Goal: Use online tool/utility: Utilize a website feature to perform a specific function

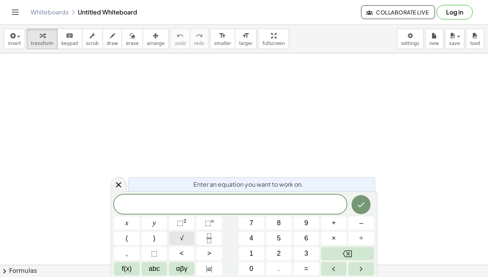
click at [178, 240] on button "√" at bounding box center [182, 238] width 26 height 13
click at [252, 236] on span "4" at bounding box center [252, 239] width 4 height 10
click at [308, 221] on span "9" at bounding box center [307, 223] width 4 height 10
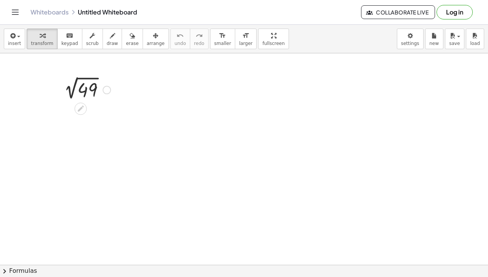
click at [85, 92] on div at bounding box center [85, 90] width 58 height 26
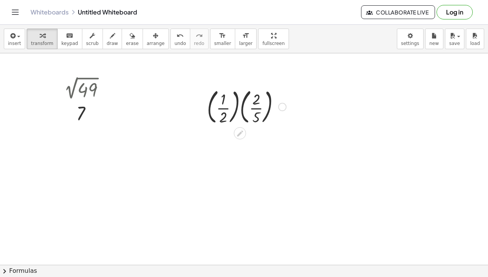
click at [221, 106] on div at bounding box center [246, 106] width 87 height 41
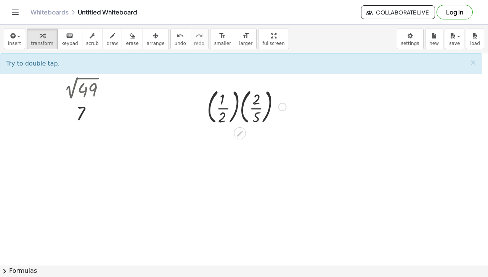
click at [256, 110] on div at bounding box center [246, 106] width 87 height 41
click at [226, 105] on div at bounding box center [246, 106] width 87 height 41
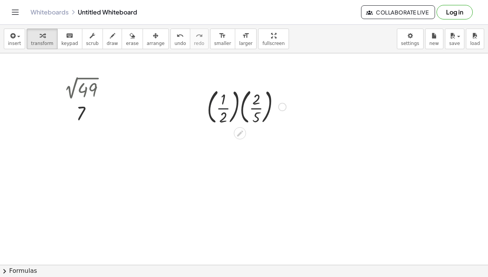
click at [226, 105] on div at bounding box center [246, 106] width 87 height 41
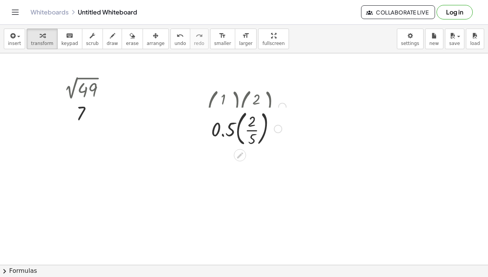
click at [240, 107] on div "· ( · 1 · 2 ) · ( · 2 · 5 ) · · ( · 2 · 5 ) 0.5" at bounding box center [240, 107] width 0 height 0
click at [250, 110] on div at bounding box center [246, 106] width 87 height 41
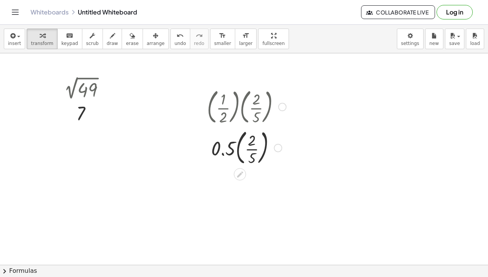
click at [253, 148] on div at bounding box center [246, 147] width 87 height 41
click at [243, 177] on div at bounding box center [246, 172] width 87 height 25
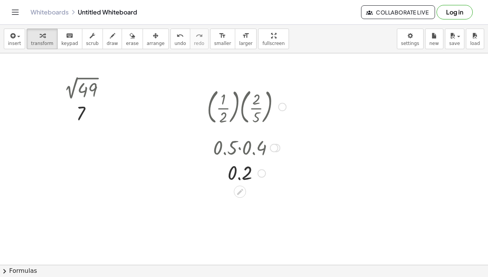
click at [238, 177] on div at bounding box center [246, 172] width 87 height 25
click at [239, 105] on div at bounding box center [246, 106] width 87 height 41
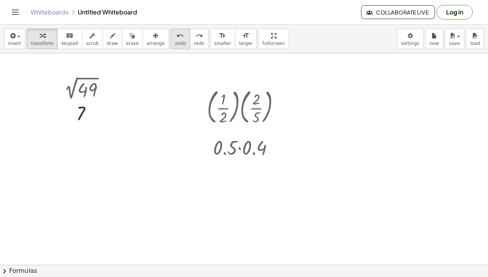
click at [171, 42] on button "undo undo" at bounding box center [181, 39] width 20 height 21
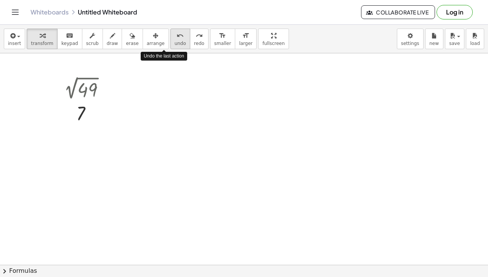
click at [171, 42] on button "undo undo" at bounding box center [181, 39] width 20 height 21
click at [194, 42] on span "redo" at bounding box center [199, 43] width 10 height 5
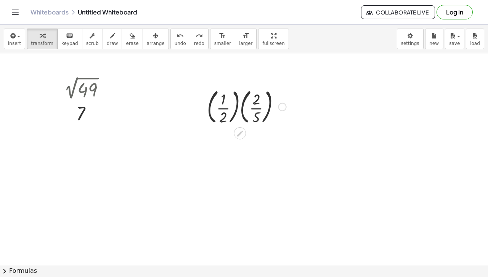
click at [237, 106] on div at bounding box center [246, 106] width 87 height 41
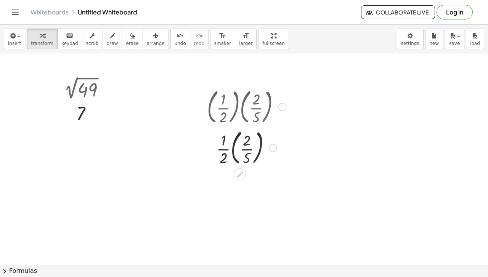
click at [234, 144] on div at bounding box center [246, 147] width 87 height 41
click at [240, 151] on div at bounding box center [246, 147] width 87 height 38
click at [241, 197] on div at bounding box center [246, 185] width 87 height 38
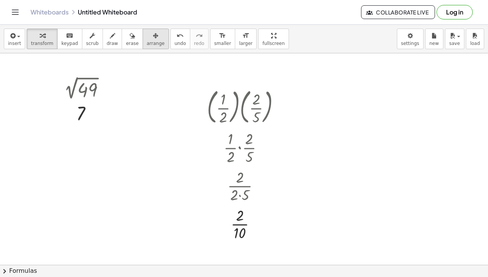
click at [153, 40] on icon "button" at bounding box center [155, 35] width 5 height 9
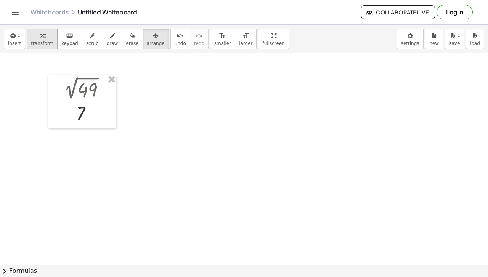
click at [37, 41] on span "transform" at bounding box center [42, 43] width 23 height 5
drag, startPoint x: 138, startPoint y: 118, endPoint x: 155, endPoint y: 123, distance: 18.0
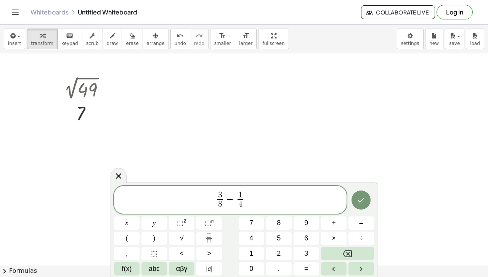
click at [297, 22] on div "Whiteboards Untitled Whiteboard Collaborate Live Log in" at bounding box center [244, 12] width 470 height 24
click at [255, 212] on div "3 8 ​ + 1 4 ​" at bounding box center [230, 200] width 233 height 28
click at [366, 200] on icon "Done" at bounding box center [361, 200] width 9 height 9
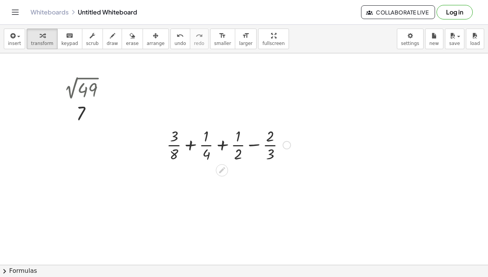
click at [188, 144] on div at bounding box center [229, 145] width 132 height 38
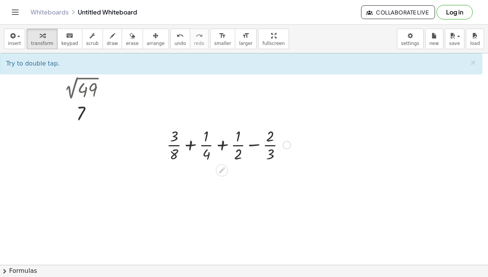
click at [185, 145] on div at bounding box center [229, 145] width 132 height 38
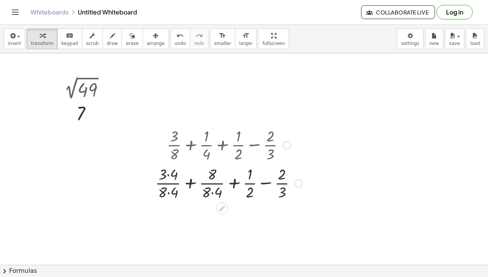
click at [191, 187] on div at bounding box center [228, 183] width 155 height 38
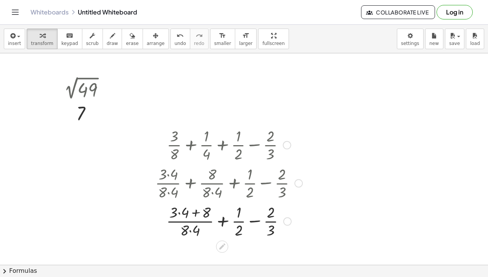
click at [195, 211] on div at bounding box center [228, 221] width 155 height 38
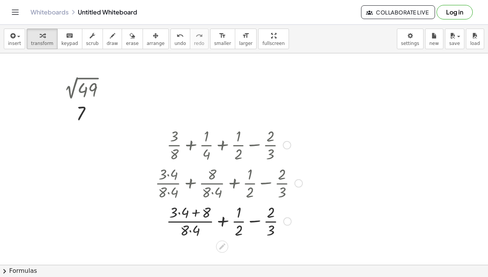
click at [177, 213] on div at bounding box center [228, 221] width 155 height 38
click at [176, 211] on div at bounding box center [228, 221] width 155 height 38
click at [179, 213] on div at bounding box center [228, 221] width 155 height 38
click at [191, 214] on div at bounding box center [228, 221] width 155 height 38
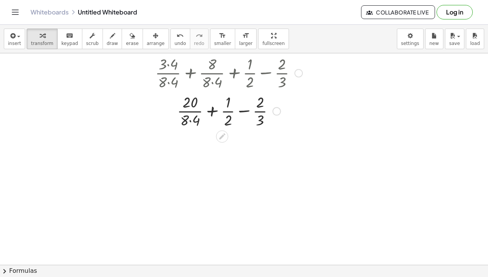
scroll to position [129, 0]
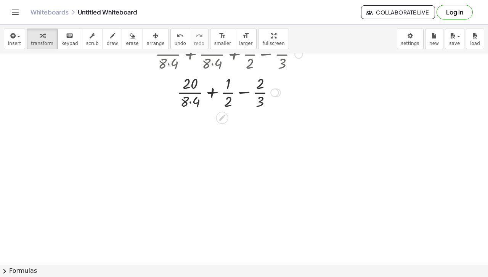
click at [190, 102] on div at bounding box center [228, 92] width 155 height 38
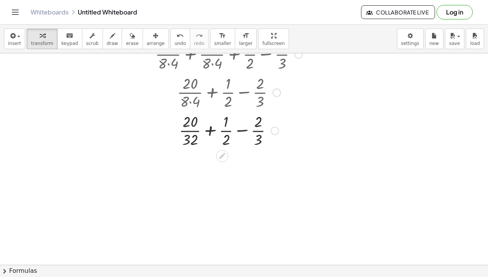
click at [212, 131] on div at bounding box center [228, 130] width 155 height 38
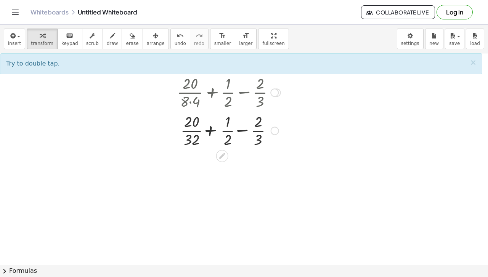
click at [212, 131] on div at bounding box center [228, 130] width 155 height 38
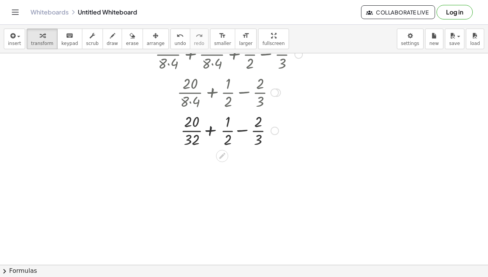
click at [212, 131] on div at bounding box center [228, 130] width 155 height 38
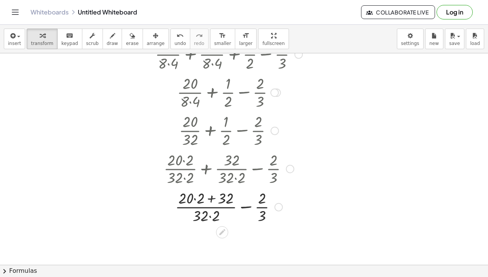
click at [195, 199] on div at bounding box center [228, 206] width 155 height 38
click at [208, 202] on div at bounding box center [228, 206] width 155 height 38
click at [206, 224] on div at bounding box center [228, 206] width 155 height 38
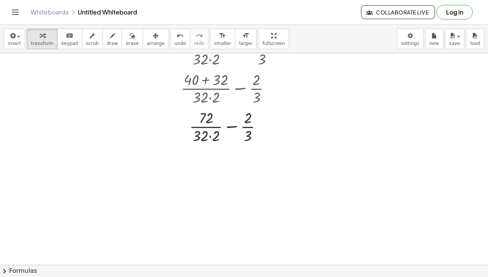
scroll to position [330, 0]
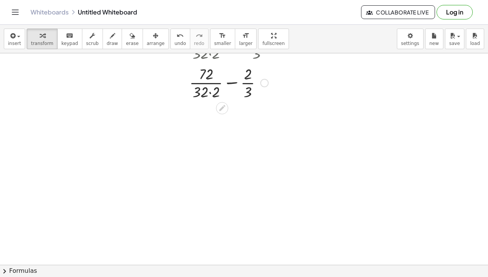
click at [213, 95] on div at bounding box center [228, 82] width 155 height 38
click at [226, 117] on div at bounding box center [228, 121] width 155 height 38
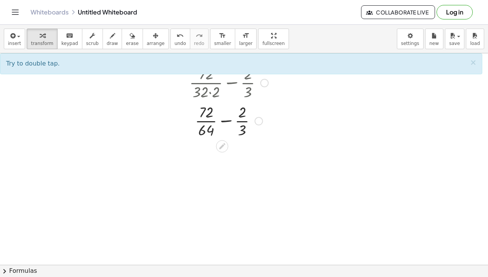
click at [226, 118] on div at bounding box center [228, 121] width 155 height 38
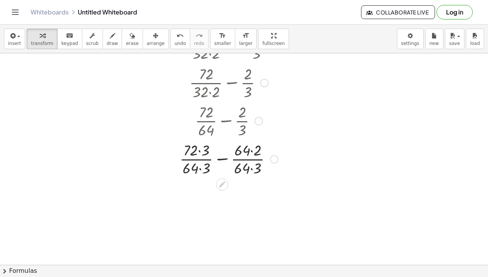
click at [199, 150] on div at bounding box center [228, 159] width 155 height 38
click at [199, 170] on div at bounding box center [228, 166] width 155 height 38
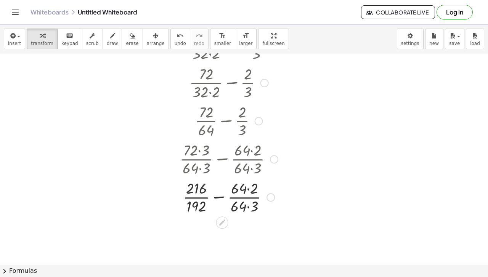
click at [248, 192] on div at bounding box center [228, 197] width 155 height 38
click at [244, 209] on div at bounding box center [228, 197] width 155 height 38
click at [247, 206] on div at bounding box center [228, 197] width 155 height 38
click at [226, 201] on div at bounding box center [228, 197] width 155 height 38
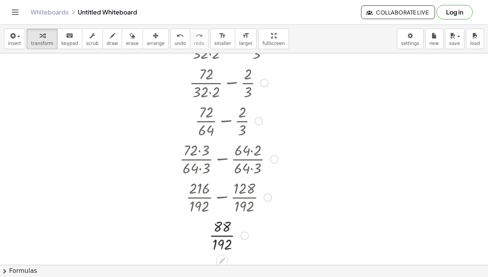
click at [225, 228] on div at bounding box center [228, 235] width 155 height 38
click at [225, 232] on div at bounding box center [228, 235] width 155 height 38
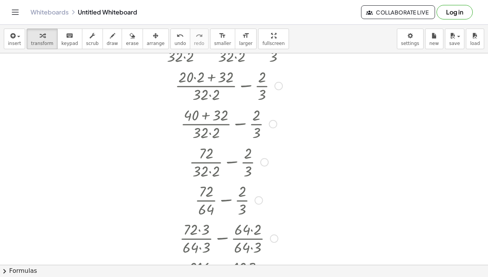
scroll to position [0, 0]
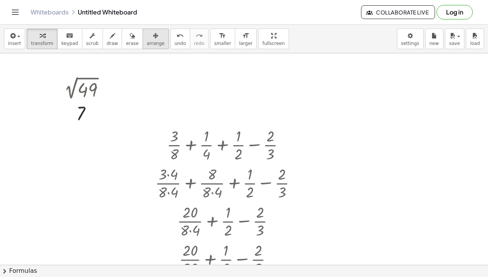
click at [148, 36] on div "button" at bounding box center [156, 35] width 18 height 9
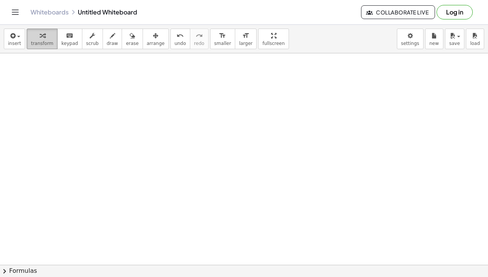
click at [40, 37] on icon "button" at bounding box center [42, 35] width 5 height 9
click at [41, 60] on div at bounding box center [244, 265] width 488 height 425
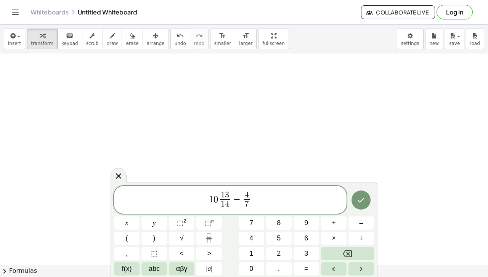
click at [243, 200] on span "4 7 ​" at bounding box center [247, 201] width 9 height 19
click at [360, 200] on icon "Done" at bounding box center [361, 200] width 9 height 9
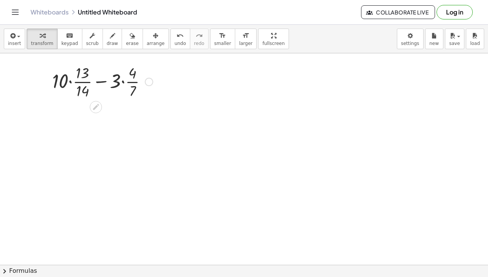
click at [73, 82] on div at bounding box center [102, 81] width 108 height 38
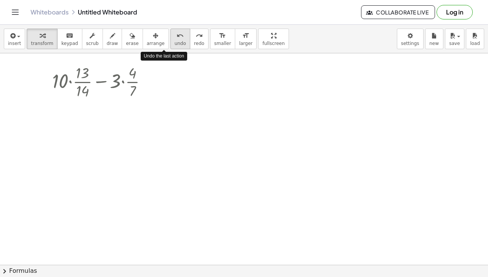
click at [171, 39] on button "undo undo" at bounding box center [181, 39] width 20 height 21
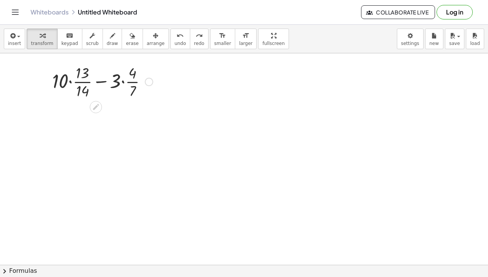
click at [125, 84] on div at bounding box center [102, 81] width 108 height 38
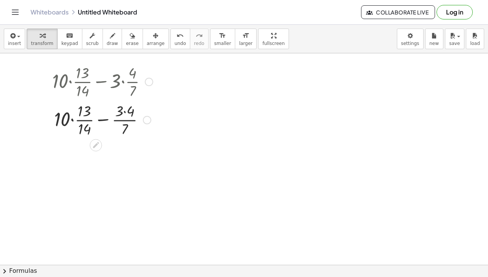
click at [107, 122] on div at bounding box center [102, 119] width 108 height 38
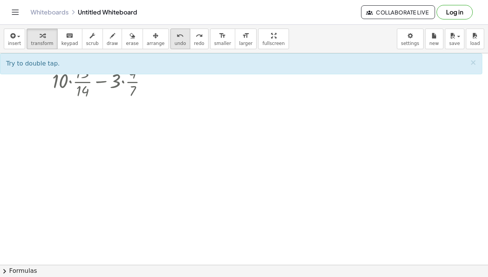
click at [175, 41] on span "undo" at bounding box center [180, 43] width 11 height 5
click at [97, 81] on div at bounding box center [102, 81] width 108 height 38
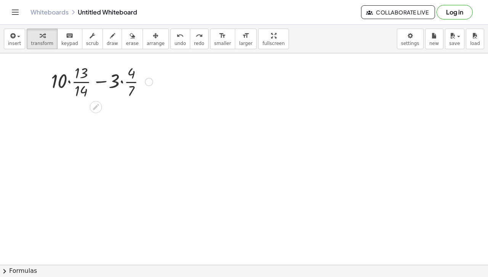
click at [97, 81] on div at bounding box center [102, 81] width 108 height 38
click at [70, 80] on div at bounding box center [102, 81] width 108 height 38
click at [70, 80] on div at bounding box center [102, 82] width 108 height 38
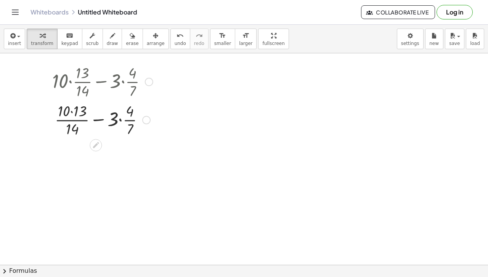
click at [69, 118] on div at bounding box center [102, 119] width 108 height 38
click at [73, 112] on div at bounding box center [102, 119] width 108 height 38
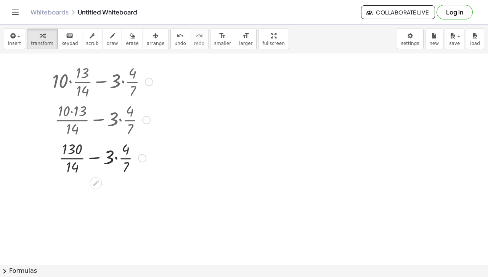
click at [113, 158] on div at bounding box center [102, 158] width 108 height 38
click at [115, 157] on div at bounding box center [102, 158] width 108 height 38
click at [96, 82] on div "+ · 10 · · 13 · 14 − · 3 · · 4 · 7 + · [DATE] − · 3 · · 4 · 7 + · 130 · 14 − · …" at bounding box center [96, 82] width 0 height 0
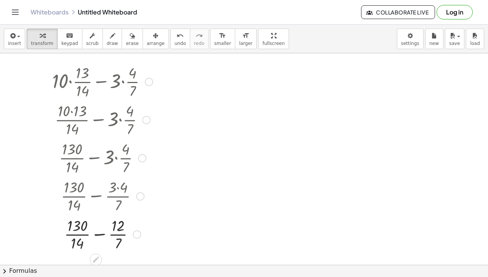
click at [101, 203] on div at bounding box center [102, 196] width 115 height 38
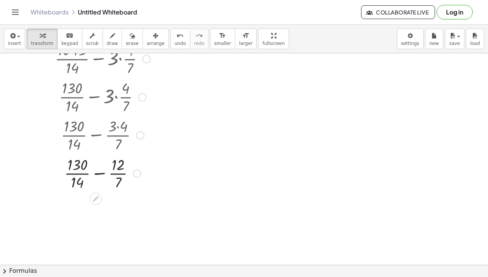
scroll to position [61, 0]
click at [95, 169] on div at bounding box center [102, 172] width 108 height 38
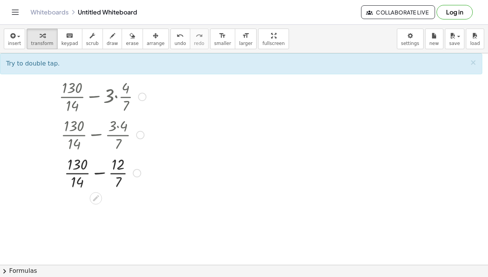
click at [95, 177] on div at bounding box center [102, 172] width 108 height 38
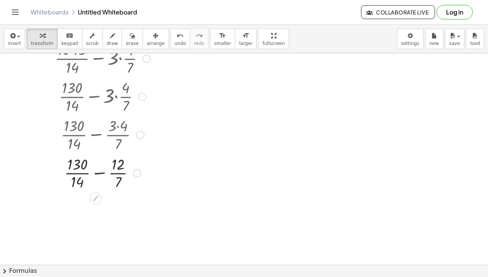
click at [95, 177] on div at bounding box center [102, 172] width 108 height 38
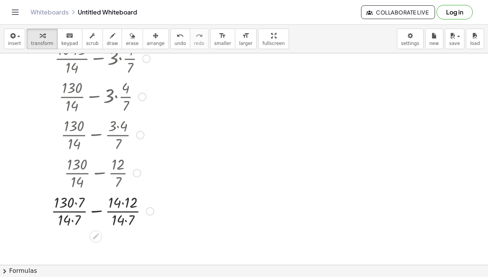
click at [76, 207] on div at bounding box center [102, 211] width 111 height 38
click at [74, 226] on div at bounding box center [102, 211] width 108 height 38
click at [124, 206] on div at bounding box center [102, 211] width 108 height 38
click at [114, 229] on div at bounding box center [102, 211] width 108 height 38
click at [117, 222] on div at bounding box center [102, 211] width 108 height 38
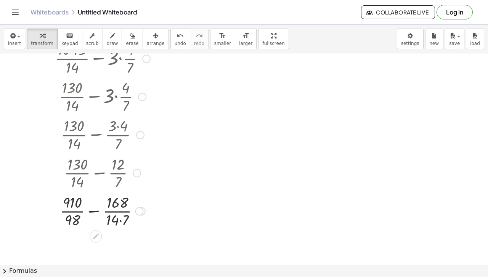
click at [122, 221] on div at bounding box center [102, 211] width 108 height 38
click at [88, 212] on div at bounding box center [102, 211] width 108 height 38
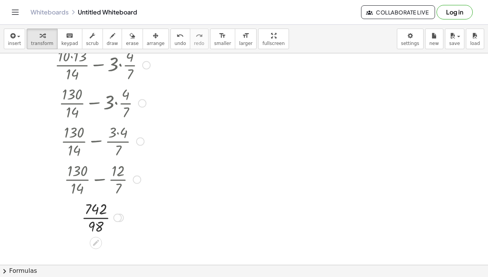
click at [97, 220] on div at bounding box center [102, 217] width 108 height 38
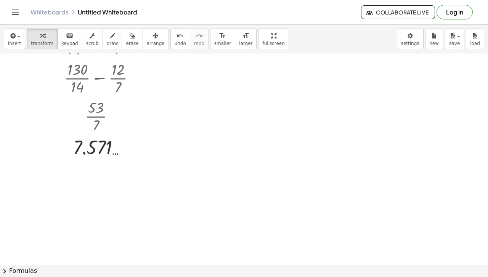
scroll to position [156, 0]
click at [171, 42] on button "undo undo" at bounding box center [181, 39] width 20 height 21
click at [100, 115] on div at bounding box center [102, 116] width 85 height 38
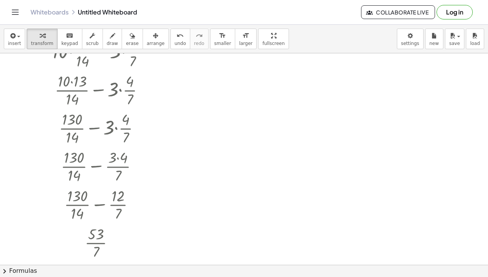
scroll to position [0, 0]
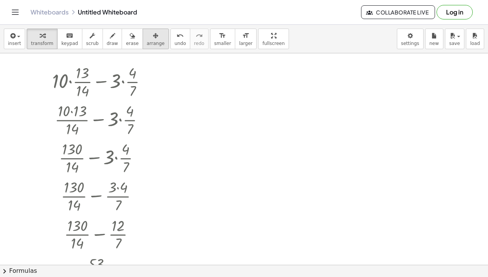
click at [153, 32] on icon "button" at bounding box center [155, 35] width 5 height 9
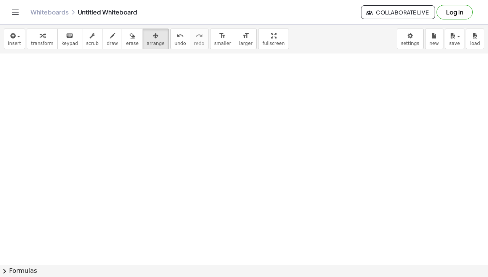
click at [165, 74] on div at bounding box center [244, 265] width 488 height 425
click at [50, 40] on button "transform" at bounding box center [42, 39] width 31 height 21
click at [66, 115] on div at bounding box center [244, 265] width 488 height 425
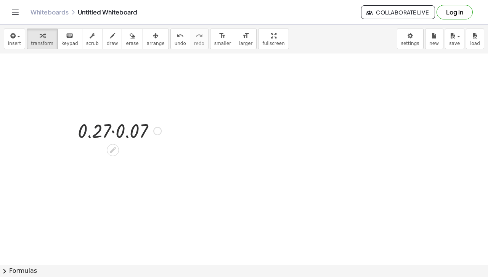
click at [108, 131] on div at bounding box center [119, 131] width 91 height 26
click at [112, 131] on div at bounding box center [119, 131] width 91 height 26
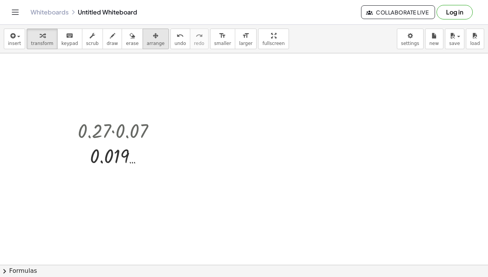
click at [147, 33] on div "button" at bounding box center [156, 35] width 18 height 9
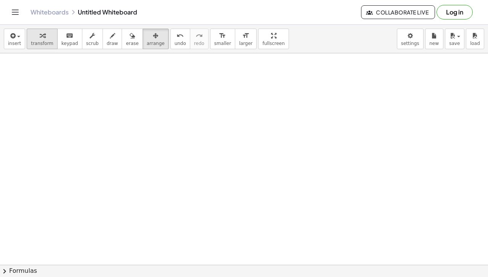
click at [34, 34] on div "button" at bounding box center [42, 35] width 23 height 9
click at [88, 84] on div at bounding box center [244, 265] width 488 height 425
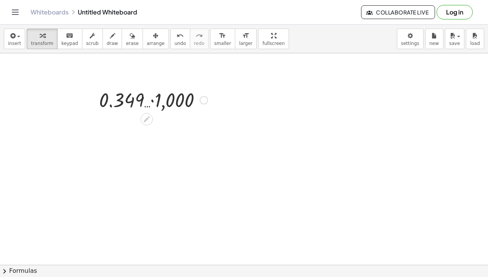
click at [153, 96] on div at bounding box center [153, 100] width 116 height 26
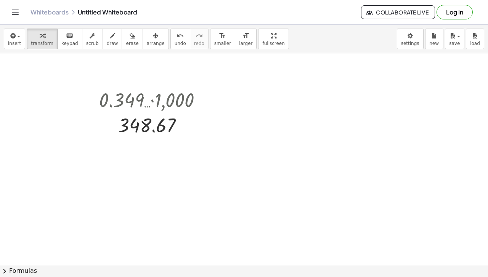
click at [242, 78] on div at bounding box center [244, 265] width 488 height 425
click at [288, 94] on div at bounding box center [296, 94] width 94 height 26
click at [222, 173] on div at bounding box center [244, 265] width 488 height 425
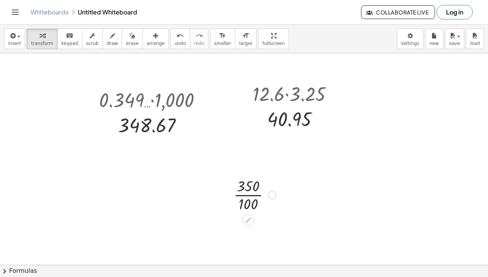
click at [242, 193] on div at bounding box center [255, 195] width 50 height 38
click at [355, 141] on div at bounding box center [244, 265] width 488 height 425
click at [385, 160] on div at bounding box center [389, 162] width 52 height 38
click at [385, 160] on div at bounding box center [389, 162] width 42 height 25
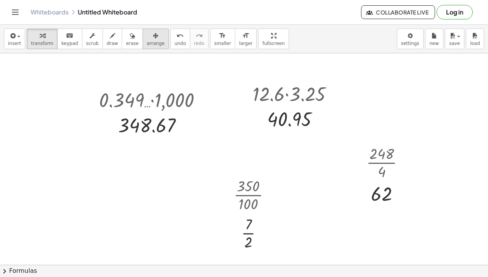
click at [147, 41] on span "arrange" at bounding box center [156, 43] width 18 height 5
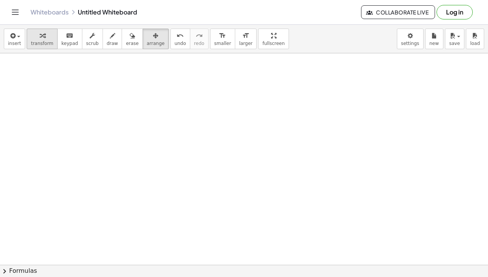
click at [43, 35] on div "button" at bounding box center [42, 35] width 23 height 9
click at [75, 67] on div at bounding box center [244, 265] width 488 height 425
click at [96, 87] on div at bounding box center [107, 88] width 50 height 38
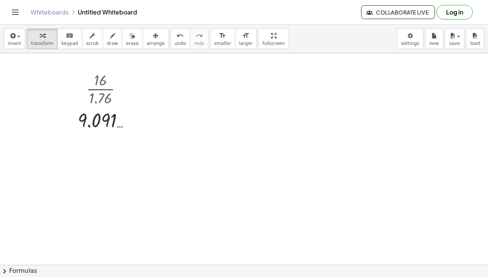
click at [256, 97] on div at bounding box center [244, 265] width 488 height 425
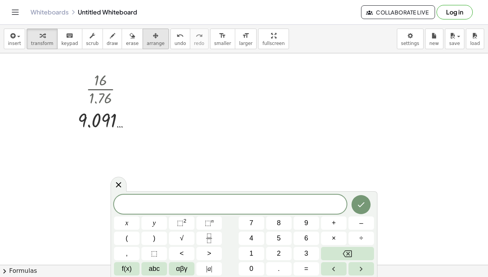
click at [145, 39] on button "arrange" at bounding box center [156, 39] width 26 height 21
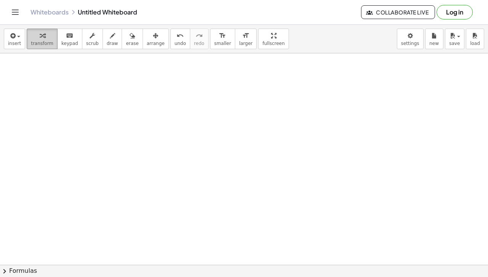
click at [27, 31] on button "transform" at bounding box center [42, 39] width 31 height 21
click at [85, 87] on div at bounding box center [244, 265] width 488 height 425
click at [131, 110] on div at bounding box center [118, 108] width 50 height 38
click at [112, 109] on div "· 1.76 · 17 0.104 …" at bounding box center [112, 109] width 0 height 0
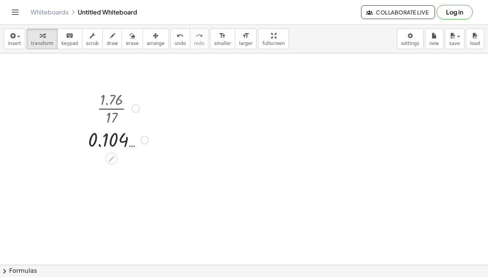
click at [135, 105] on div at bounding box center [136, 109] width 8 height 8
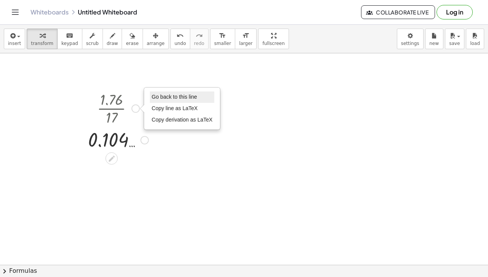
click at [161, 98] on span "Go back to this line" at bounding box center [174, 97] width 45 height 6
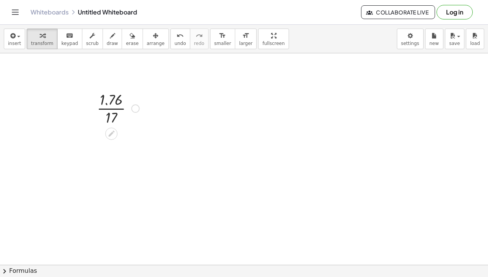
click at [135, 108] on div "Go back to this line Copy line as LaTeX Copy derivation as LaTeX" at bounding box center [135, 109] width 8 height 8
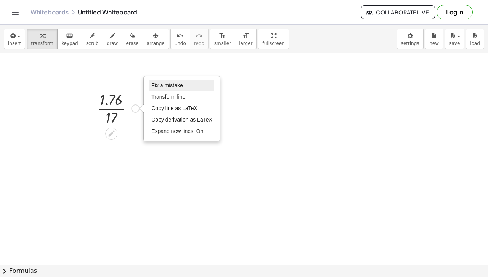
click at [165, 89] on li "Fix a mistake" at bounding box center [182, 85] width 65 height 11
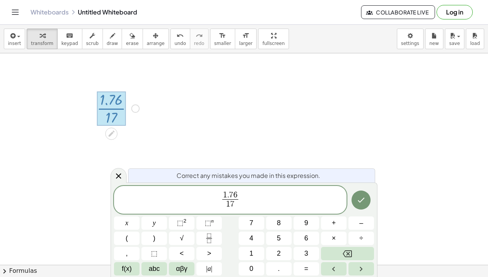
click at [233, 205] on span "7" at bounding box center [232, 204] width 4 height 8
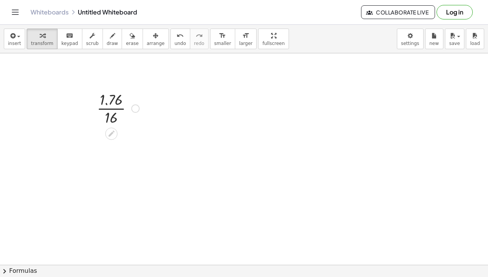
click at [112, 106] on div at bounding box center [118, 108] width 50 height 38
click at [299, 87] on div at bounding box center [244, 265] width 488 height 425
click at [324, 108] on div at bounding box center [330, 109] width 46 height 38
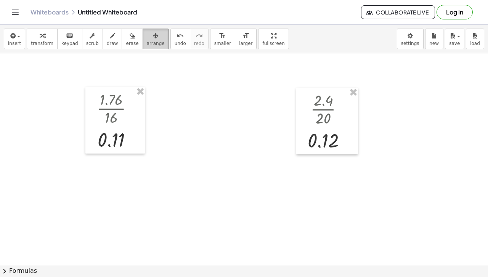
click at [147, 35] on div "button" at bounding box center [156, 35] width 18 height 9
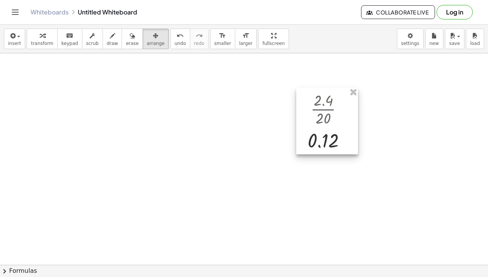
click at [351, 97] on div at bounding box center [327, 121] width 62 height 67
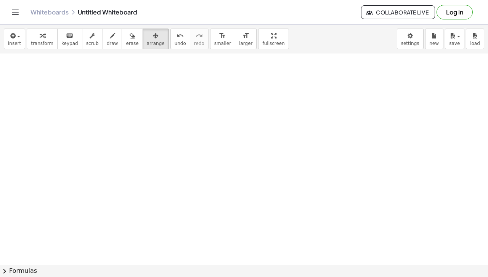
drag, startPoint x: 40, startPoint y: 39, endPoint x: 37, endPoint y: 26, distance: 13.7
click at [37, 26] on div "insert select one: Math Expression Function Text Youtube Video Graphing Geometr…" at bounding box center [244, 39] width 488 height 29
click at [45, 43] on span "transform" at bounding box center [42, 43] width 23 height 5
click at [49, 75] on div at bounding box center [244, 265] width 488 height 425
click at [76, 81] on div at bounding box center [244, 265] width 488 height 425
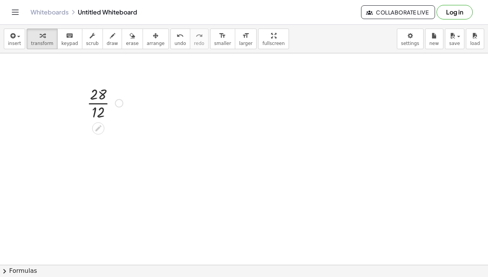
click at [121, 100] on div at bounding box center [119, 103] width 8 height 8
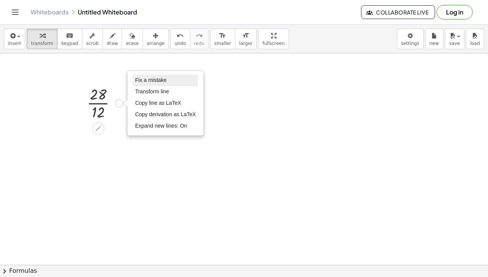
click at [159, 79] on span "Fix a mistake" at bounding box center [150, 80] width 31 height 6
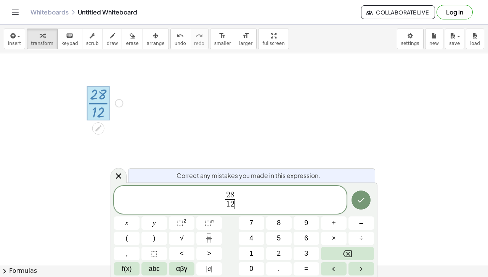
click at [234, 207] on span "2" at bounding box center [232, 204] width 4 height 8
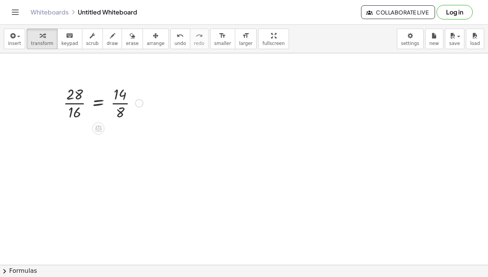
click at [121, 102] on div at bounding box center [103, 103] width 87 height 38
click at [86, 98] on div at bounding box center [101, 103] width 82 height 38
click at [76, 106] on div at bounding box center [103, 103] width 87 height 38
click at [75, 137] on div at bounding box center [103, 141] width 87 height 38
click at [193, 93] on div at bounding box center [244, 265] width 488 height 425
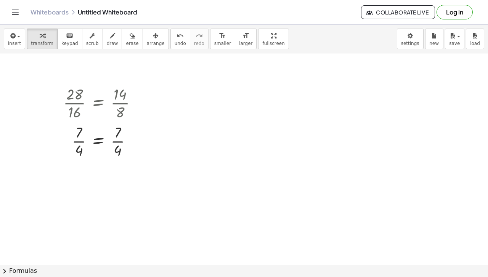
click at [174, 93] on div at bounding box center [244, 265] width 488 height 425
click at [189, 110] on div at bounding box center [221, 114] width 79 height 38
click at [216, 114] on div at bounding box center [221, 114] width 79 height 38
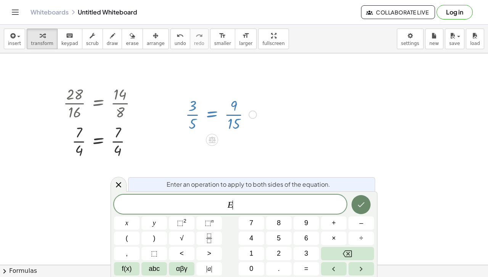
click at [367, 208] on button "Done" at bounding box center [361, 204] width 19 height 19
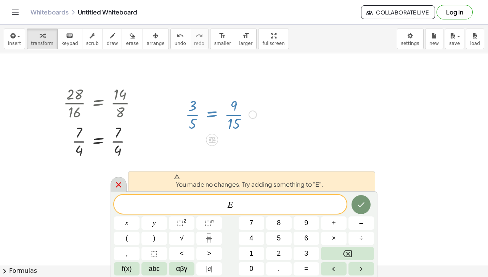
click at [118, 185] on icon at bounding box center [118, 184] width 5 height 5
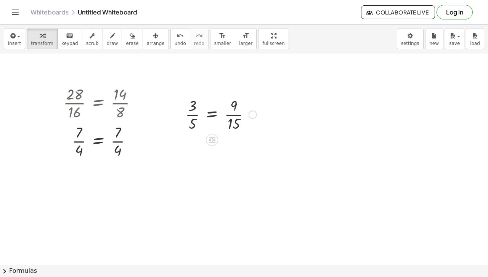
click at [231, 110] on div at bounding box center [221, 114] width 79 height 38
click at [193, 116] on div at bounding box center [221, 114] width 79 height 38
click at [273, 105] on div at bounding box center [244, 265] width 488 height 425
click at [276, 87] on div at bounding box center [244, 265] width 488 height 425
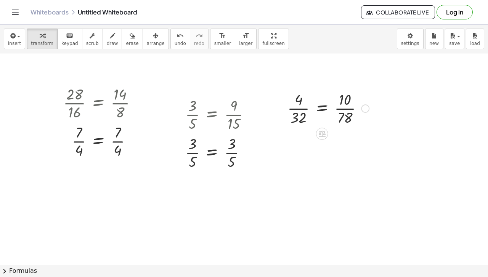
click at [320, 110] on div at bounding box center [328, 108] width 89 height 38
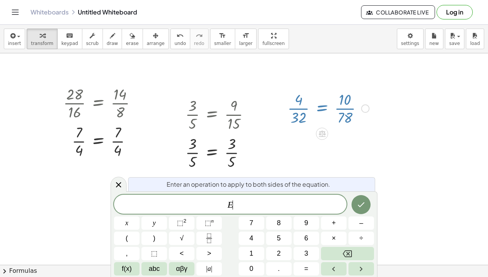
click at [366, 159] on div at bounding box center [244, 265] width 488 height 425
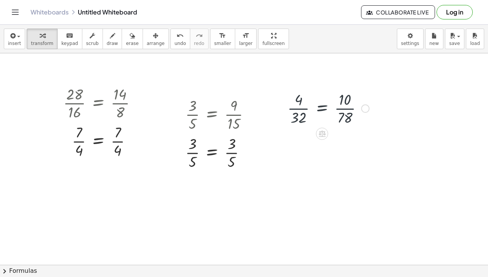
click at [345, 109] on div at bounding box center [328, 108] width 89 height 38
click at [297, 112] on div at bounding box center [328, 108] width 89 height 38
click at [347, 150] on div at bounding box center [328, 146] width 89 height 38
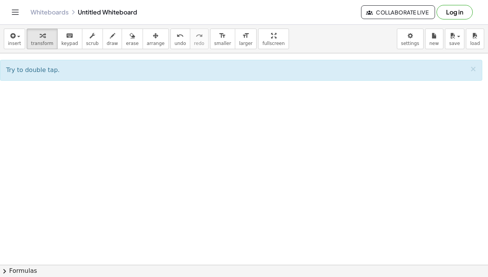
scroll to position [134, 0]
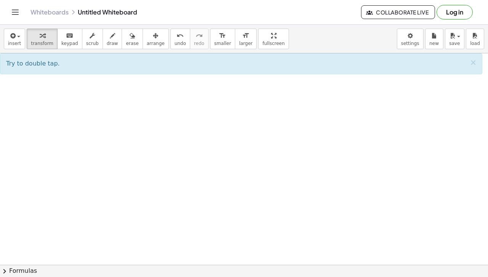
click at [103, 111] on div at bounding box center [244, 132] width 488 height 425
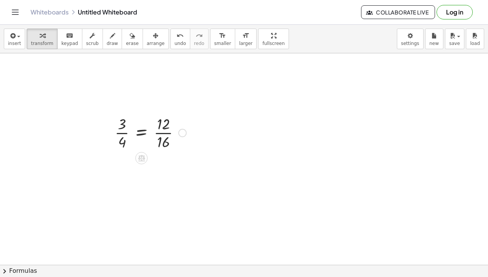
click at [161, 136] on div at bounding box center [150, 132] width 79 height 38
